Goal: Navigation & Orientation: Find specific page/section

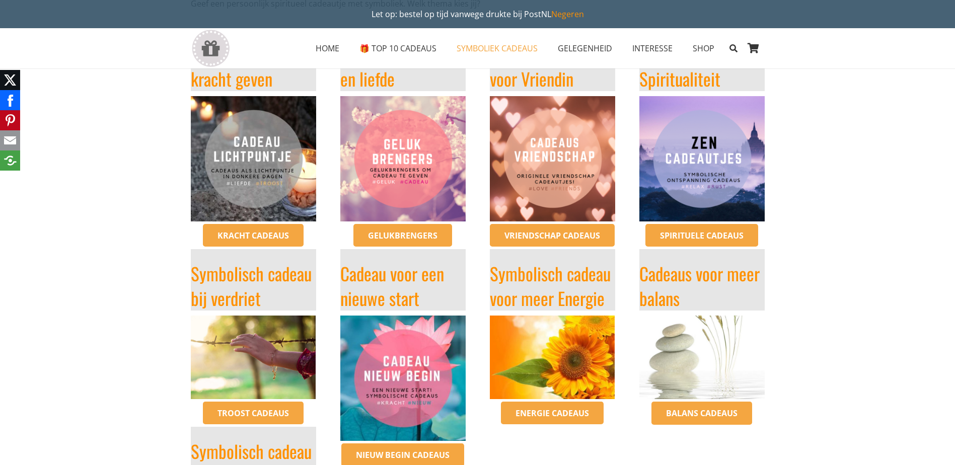
scroll to position [252, 0]
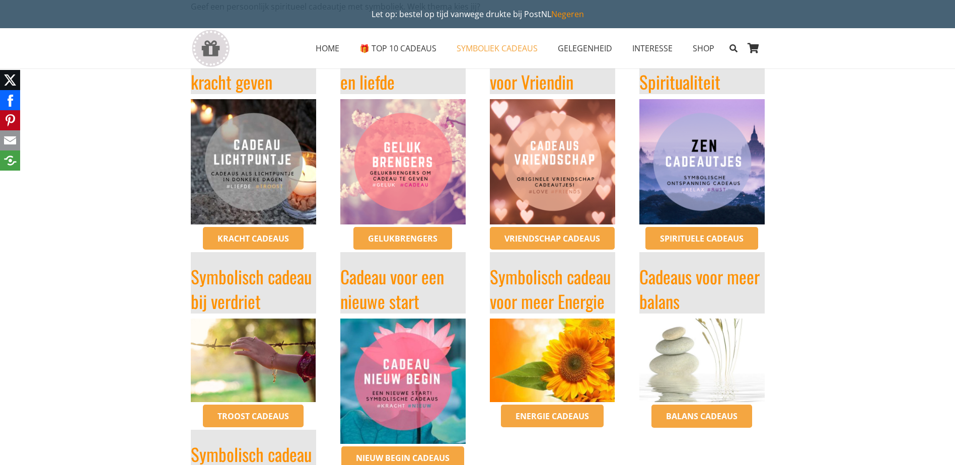
click at [283, 169] on img "troost-cadeau-sterkte-ketting-symboliek-overlijden-moeilijke-tijden-cadeaus-ins…" at bounding box center [253, 161] width 125 height 125
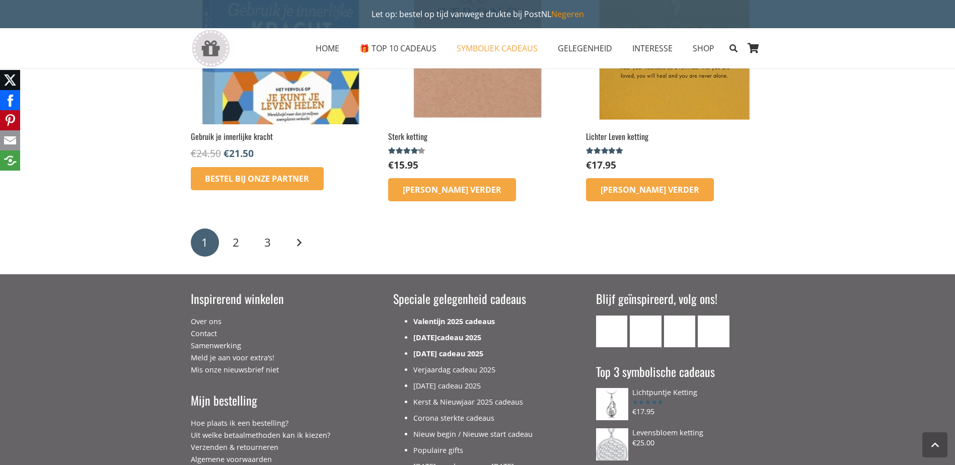
scroll to position [1660, 0]
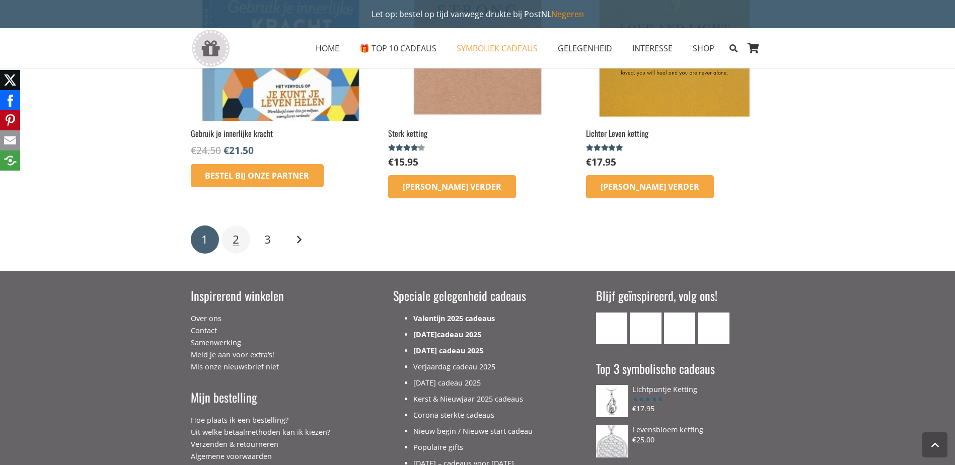
click at [235, 244] on span "2" at bounding box center [235, 239] width 7 height 16
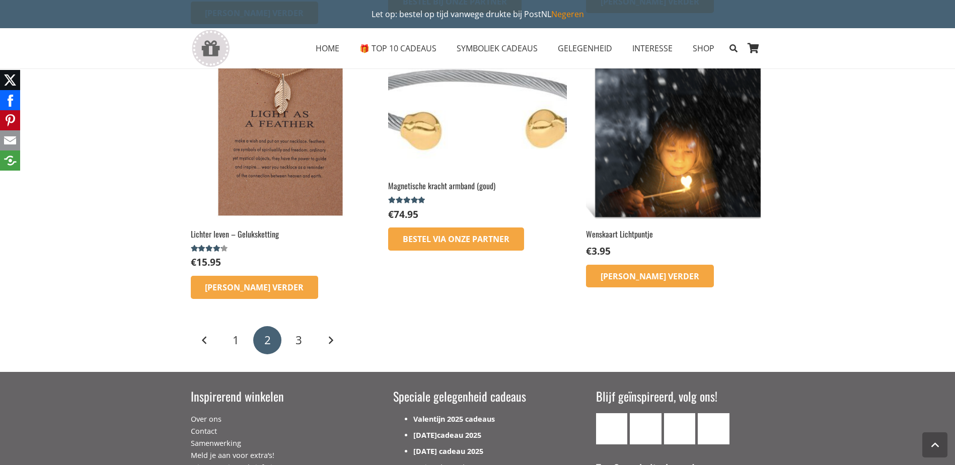
scroll to position [1409, 0]
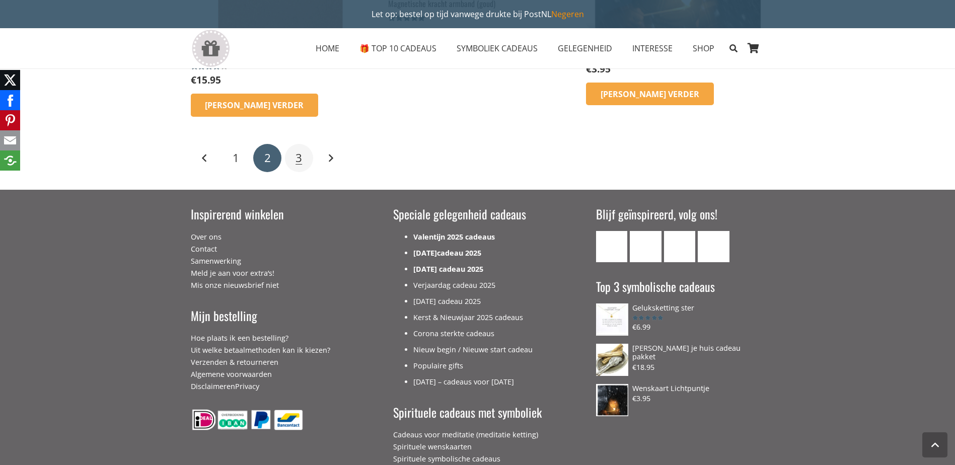
click at [304, 163] on link "3" at bounding box center [299, 158] width 28 height 28
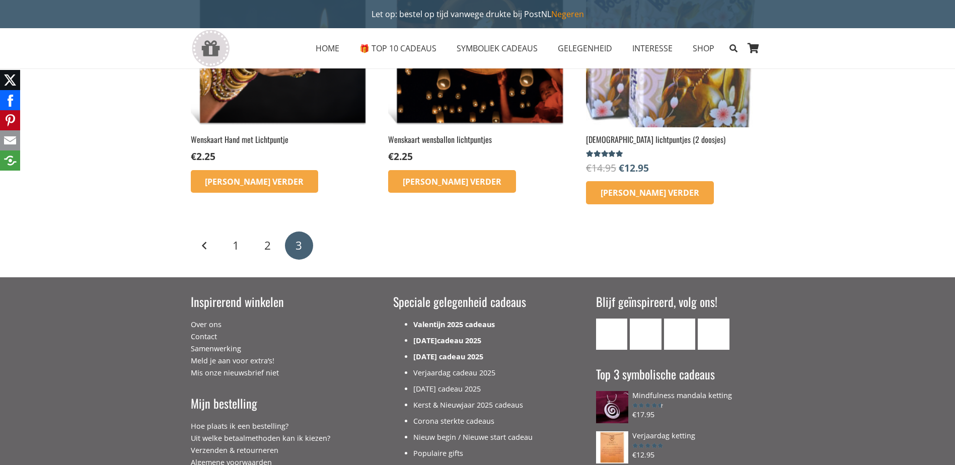
scroll to position [252, 0]
